Goal: Navigation & Orientation: Find specific page/section

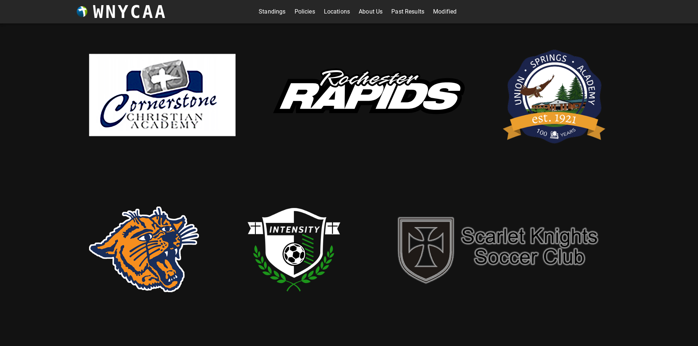
click at [443, 12] on link "Modified" at bounding box center [444, 12] width 23 height 12
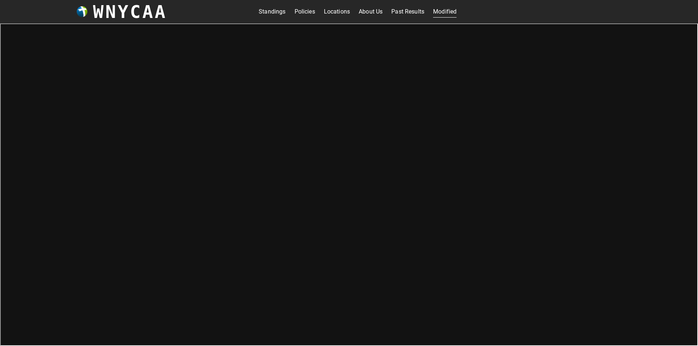
click at [397, 10] on link "Past Results" at bounding box center [407, 12] width 33 height 12
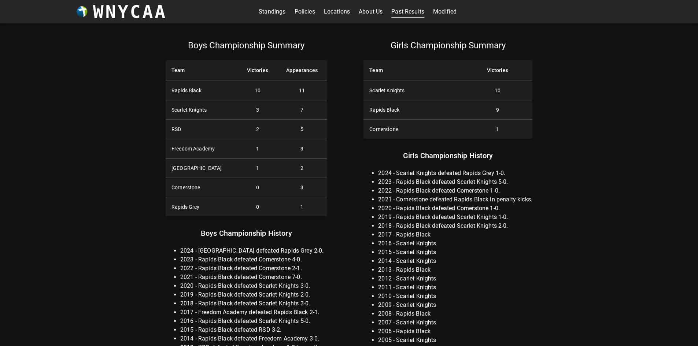
click at [441, 12] on link "Modified" at bounding box center [444, 12] width 23 height 12
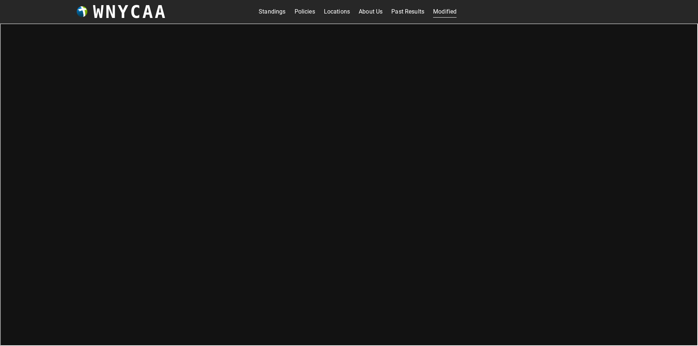
click at [366, 9] on link "About Us" at bounding box center [371, 12] width 24 height 12
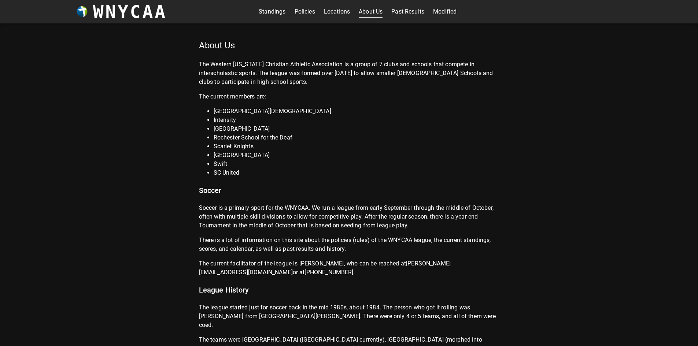
click at [331, 10] on link "Locations" at bounding box center [337, 12] width 26 height 12
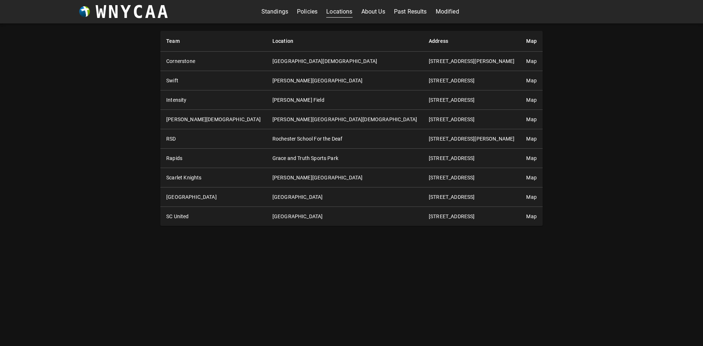
click at [527, 80] on link "Map" at bounding box center [532, 81] width 10 height 6
click at [527, 137] on link "Map" at bounding box center [532, 139] width 10 height 6
click at [527, 155] on link "Map" at bounding box center [532, 158] width 10 height 6
click at [527, 179] on link "Map" at bounding box center [532, 178] width 10 height 6
click at [527, 196] on link "Map" at bounding box center [532, 197] width 10 height 6
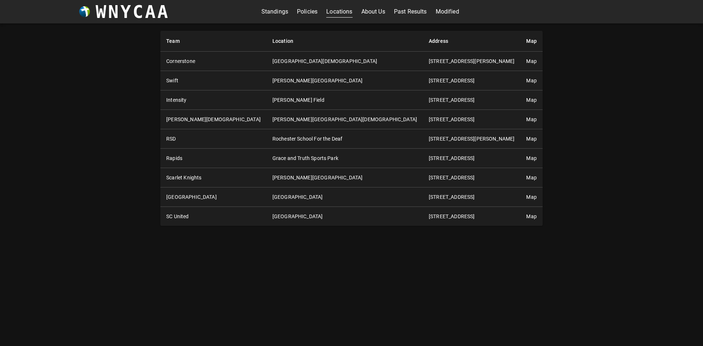
click at [527, 63] on link "Map" at bounding box center [532, 61] width 10 height 6
click at [527, 217] on link "Map" at bounding box center [532, 217] width 10 height 6
